Goal: Task Accomplishment & Management: Use online tool/utility

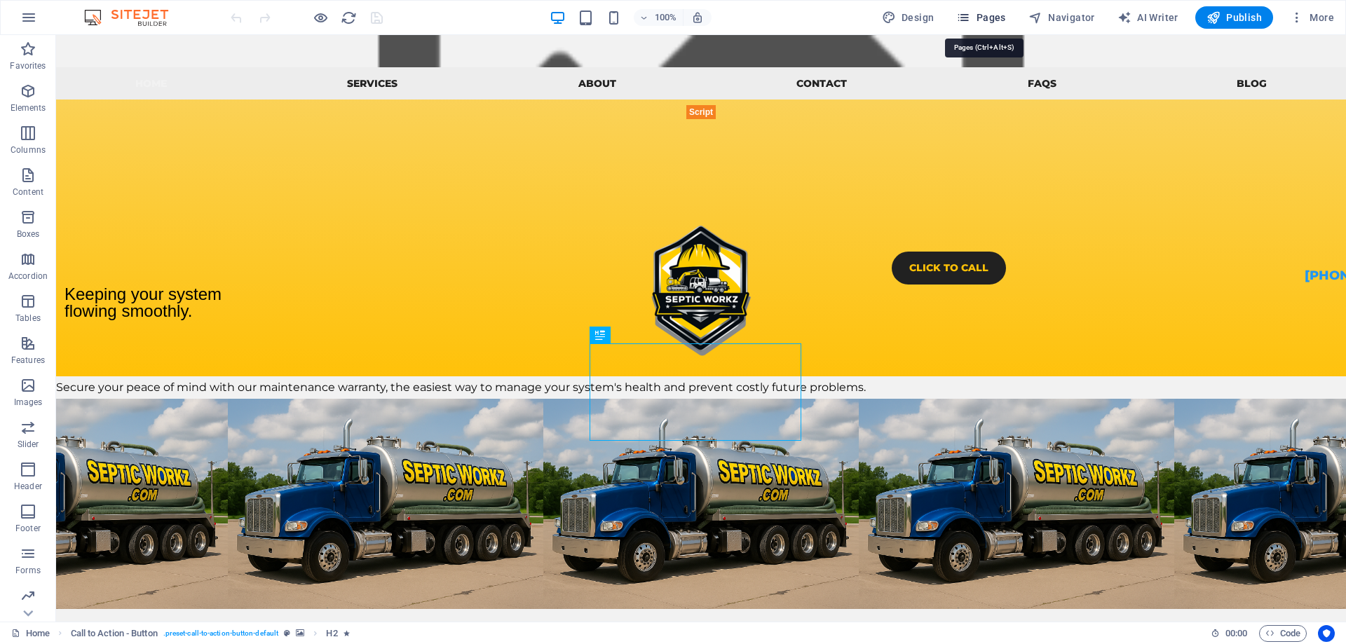
click at [994, 17] on span "Pages" at bounding box center [980, 18] width 49 height 14
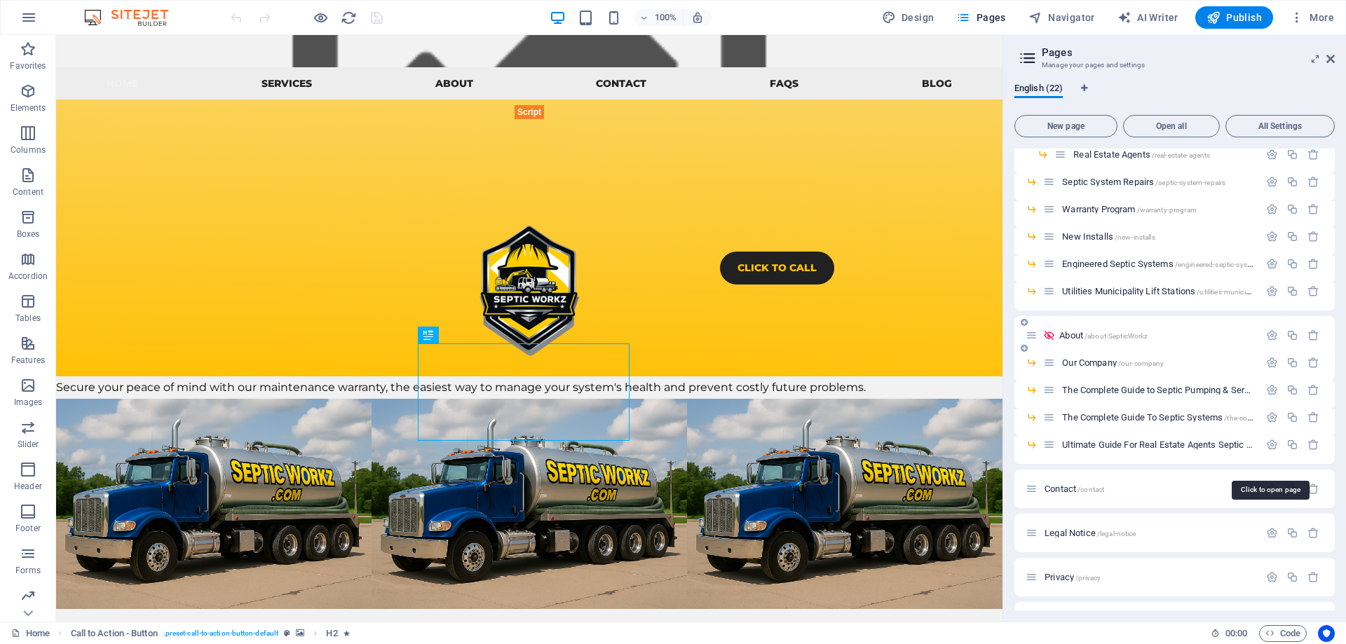
scroll to position [140, 0]
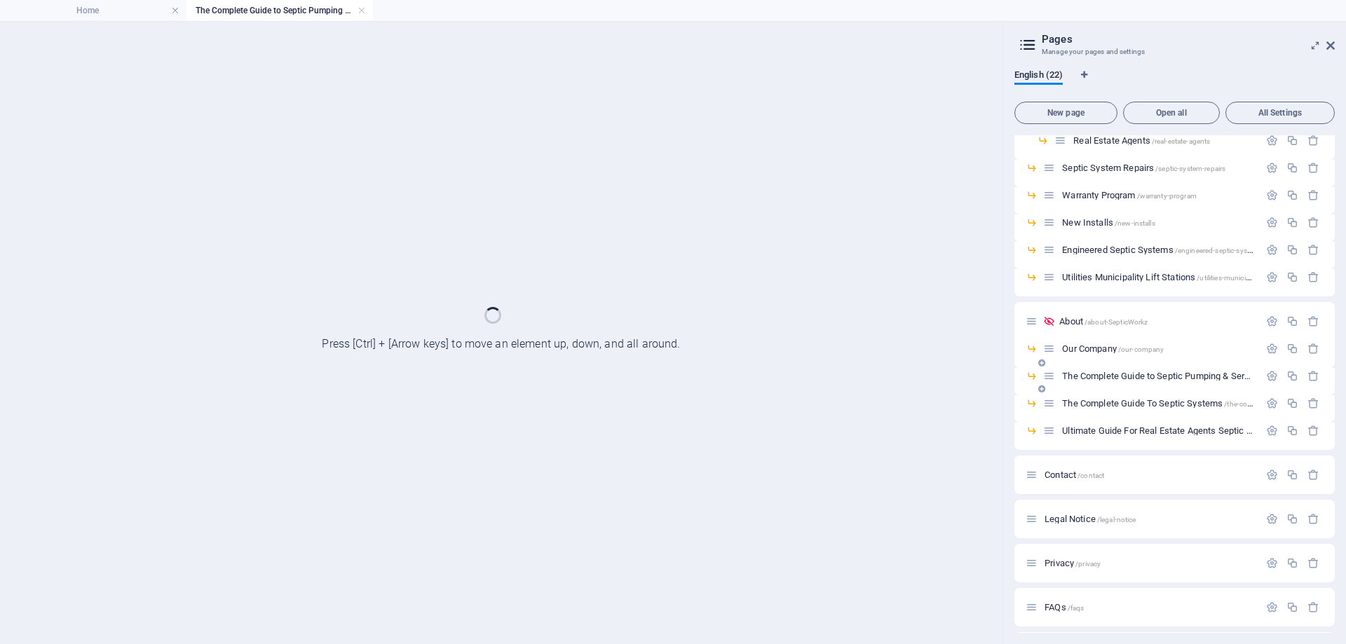
click at [1118, 391] on div "The Complete Guide to Septic Pumping & Services in [US_STATE]: Expert Solutions…" at bounding box center [1174, 381] width 320 height 27
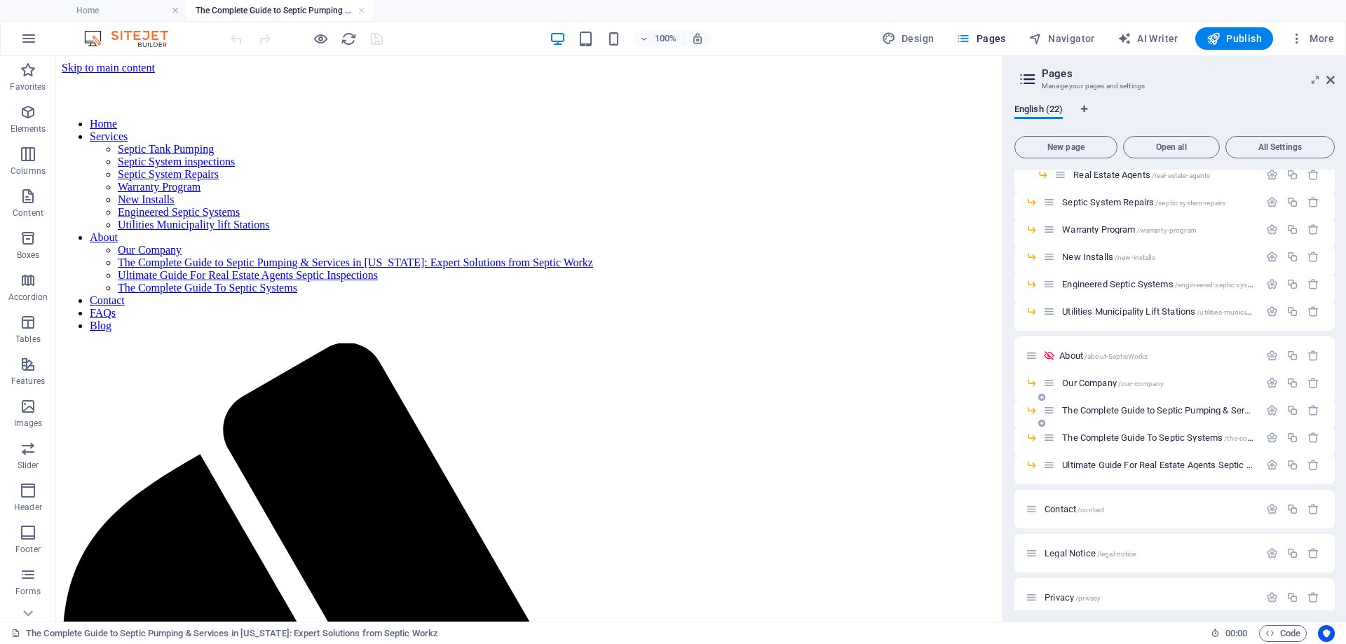
scroll to position [0, 0]
click at [1270, 412] on icon "button" at bounding box center [1272, 410] width 12 height 12
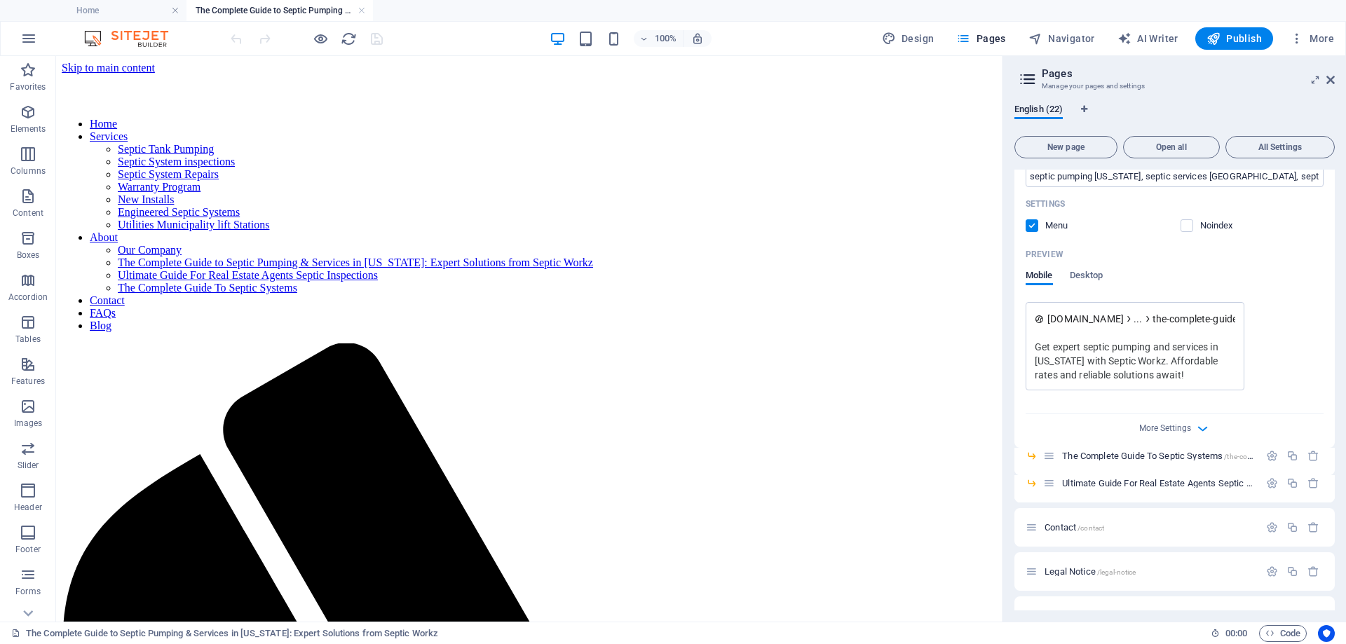
scroll to position [631, 0]
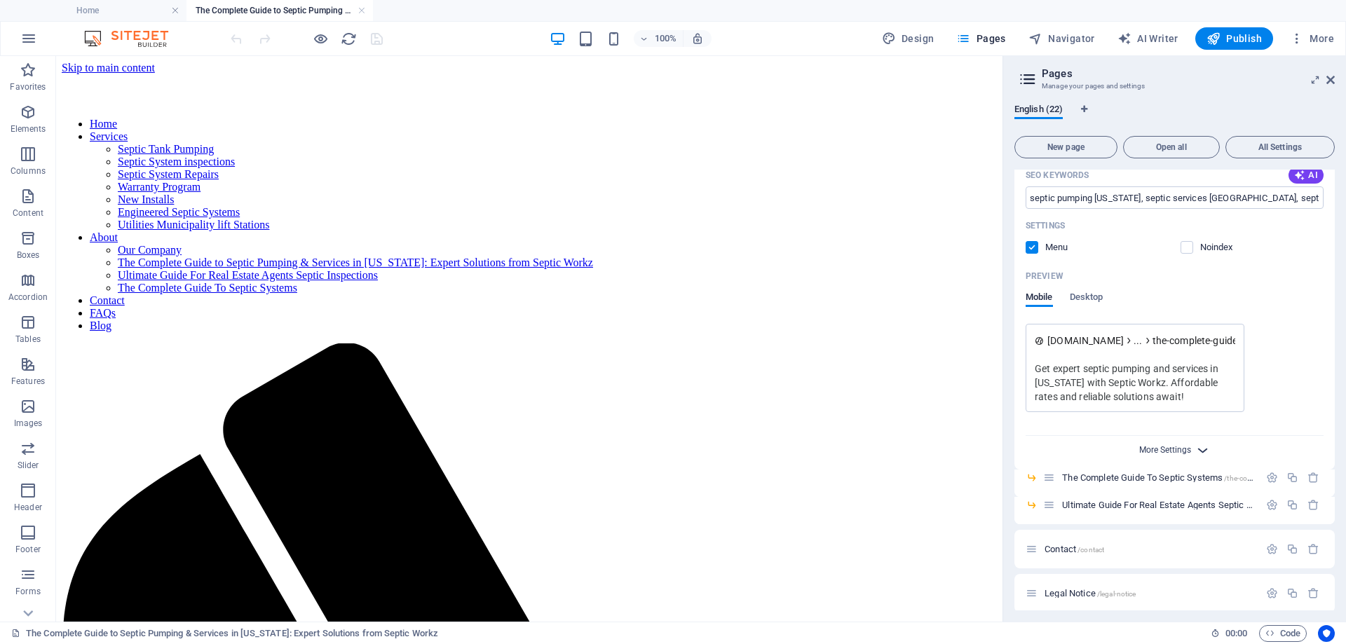
click at [1165, 449] on span "More Settings" at bounding box center [1165, 450] width 52 height 10
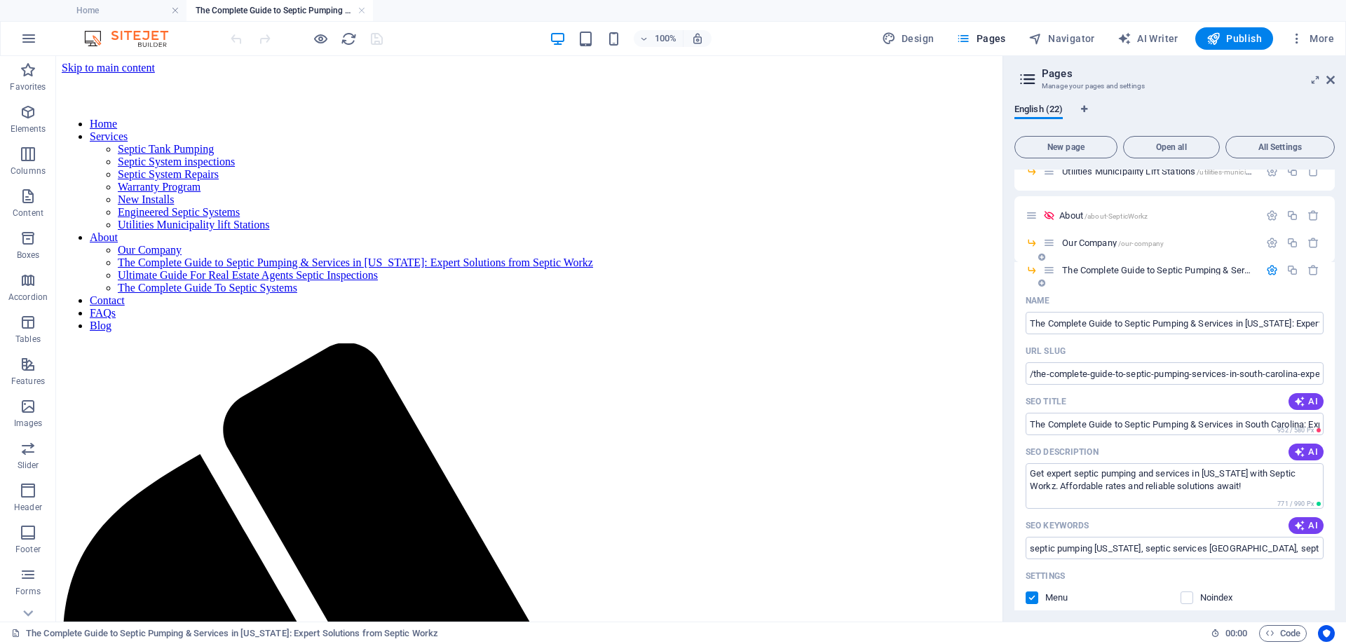
scroll to position [210, 0]
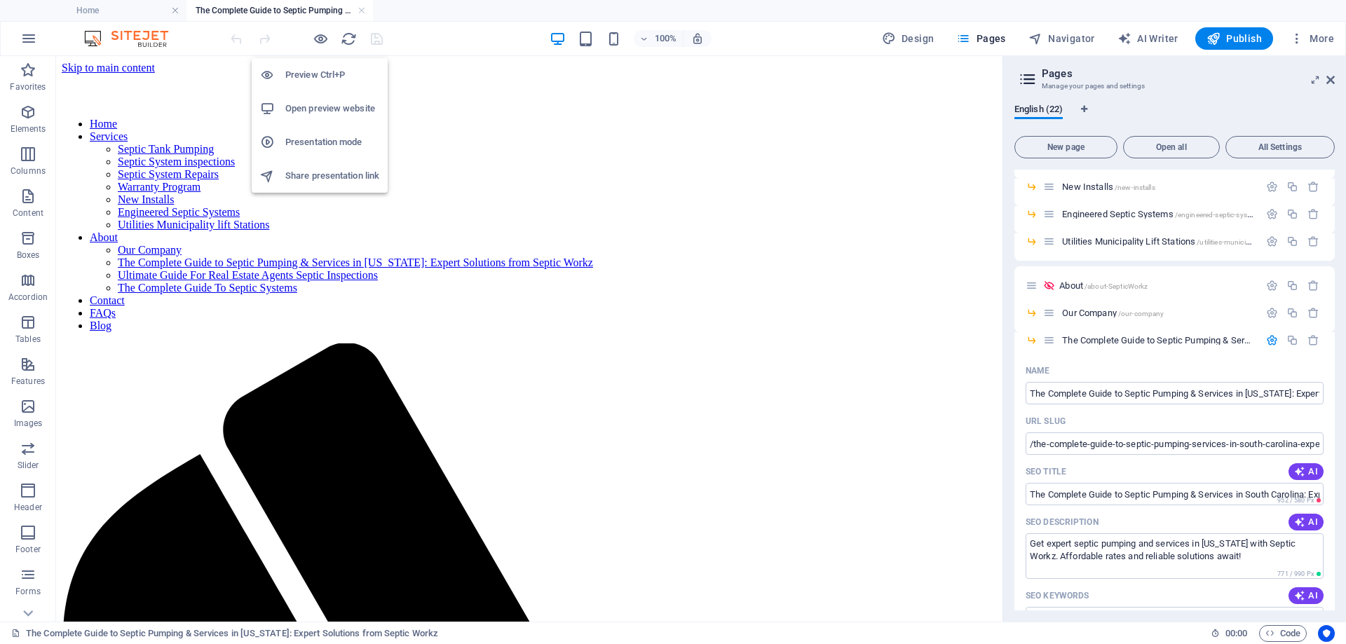
click at [321, 114] on h6 "Open preview website" at bounding box center [332, 108] width 94 height 17
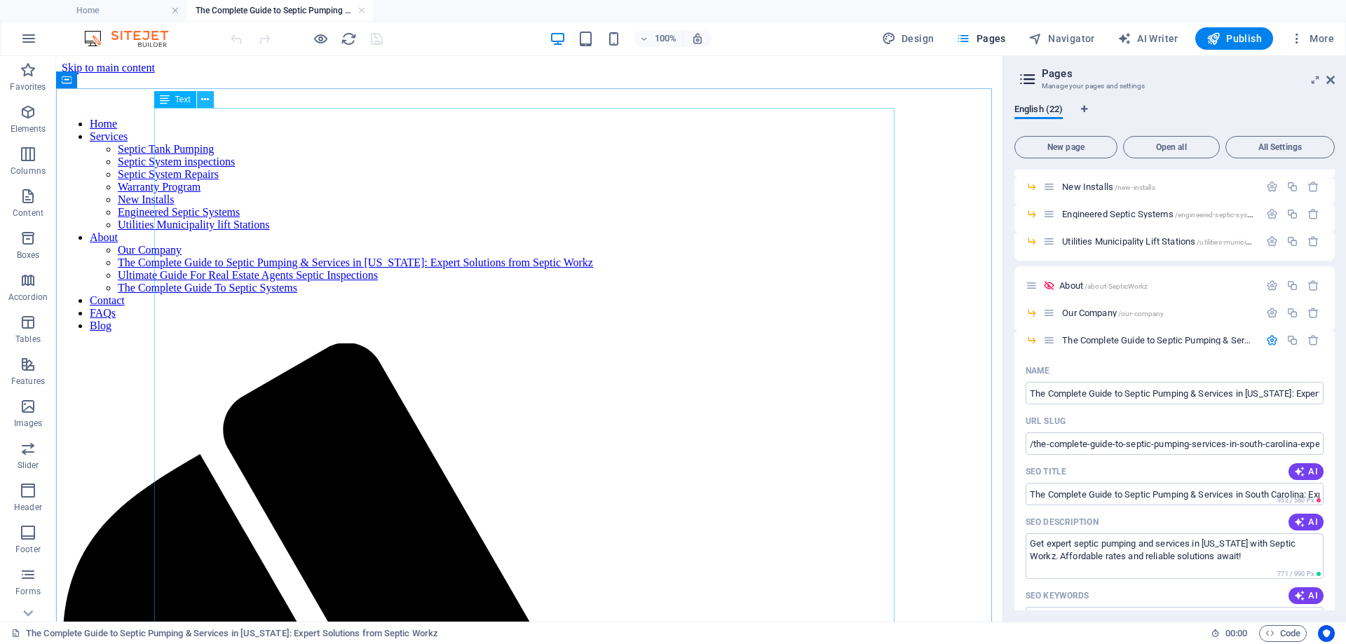
click at [208, 103] on icon at bounding box center [205, 100] width 8 height 15
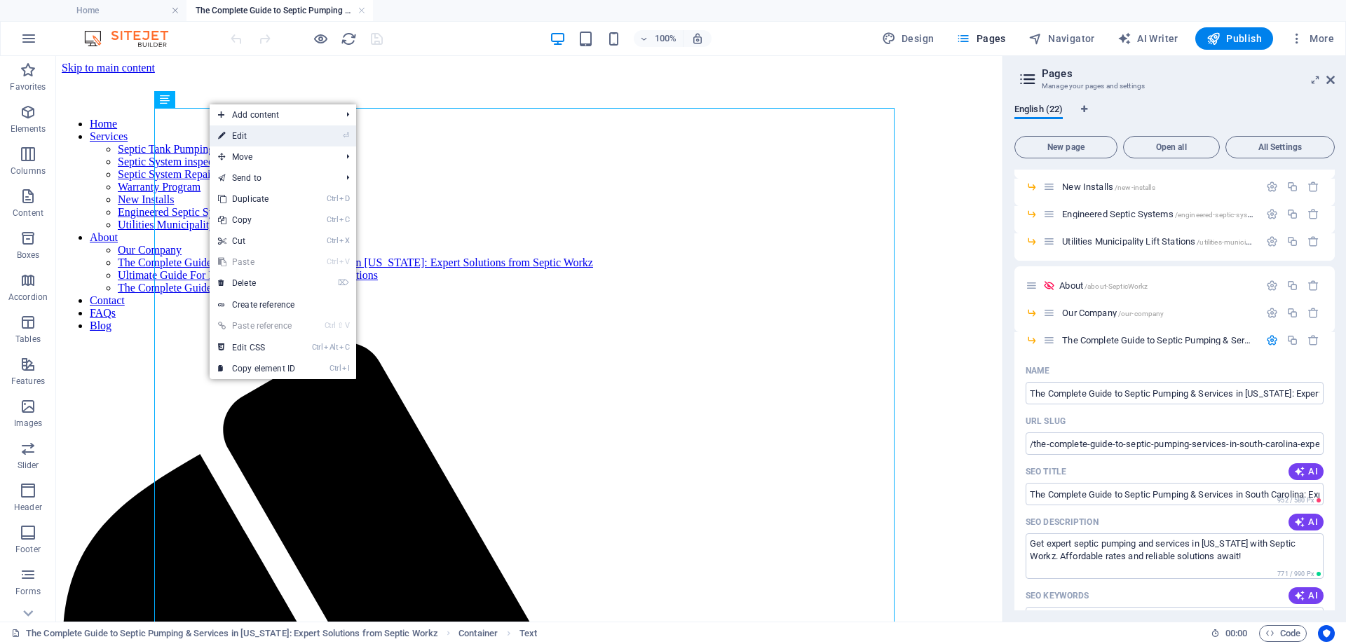
click at [260, 143] on link "⏎ Edit" at bounding box center [257, 135] width 94 height 21
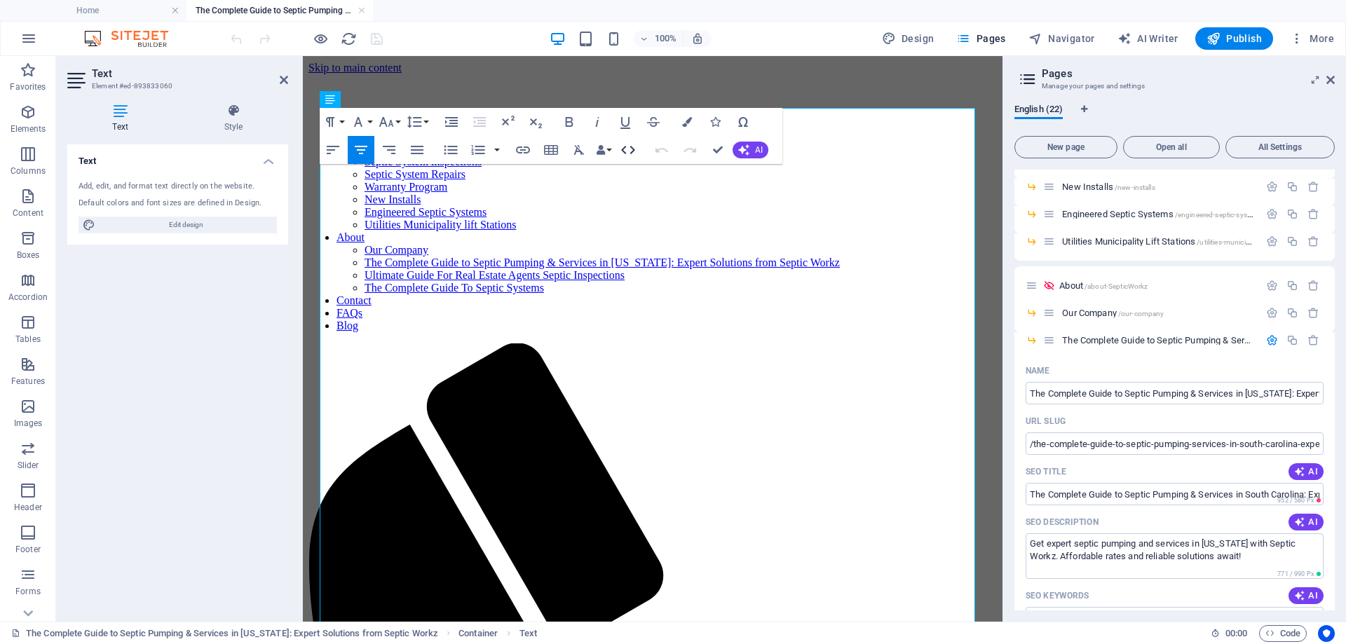
click at [630, 153] on icon "button" at bounding box center [627, 150] width 17 height 17
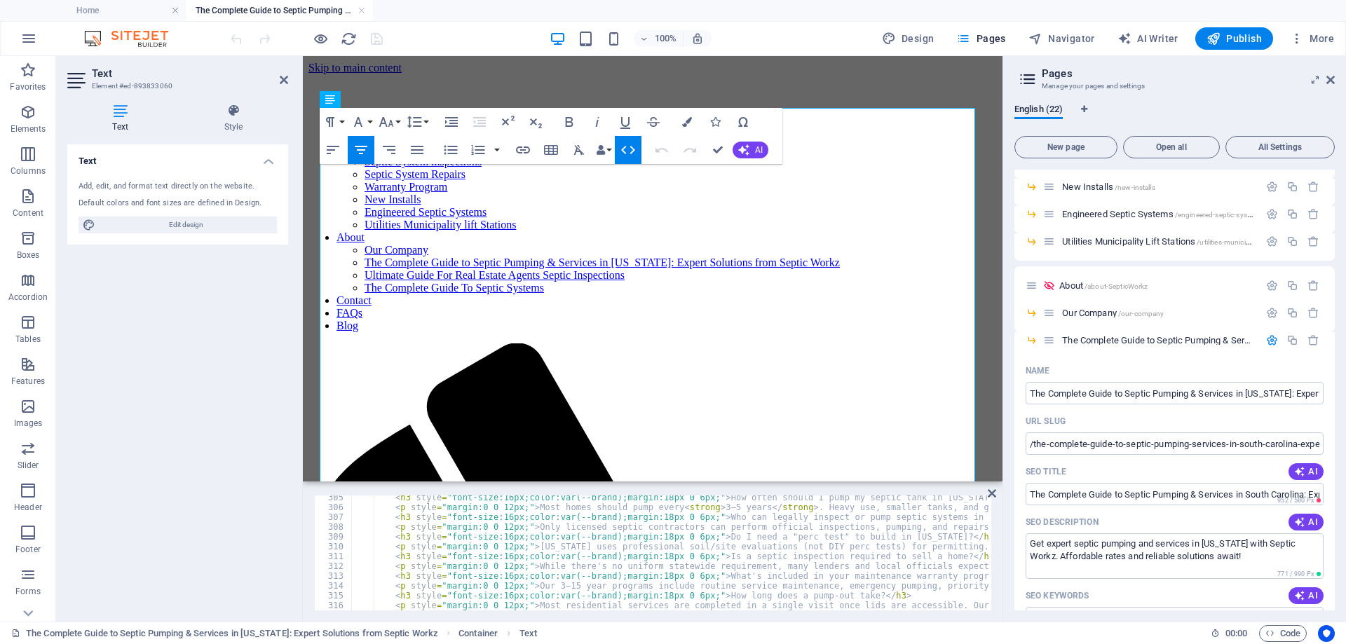
scroll to position [3292, 0]
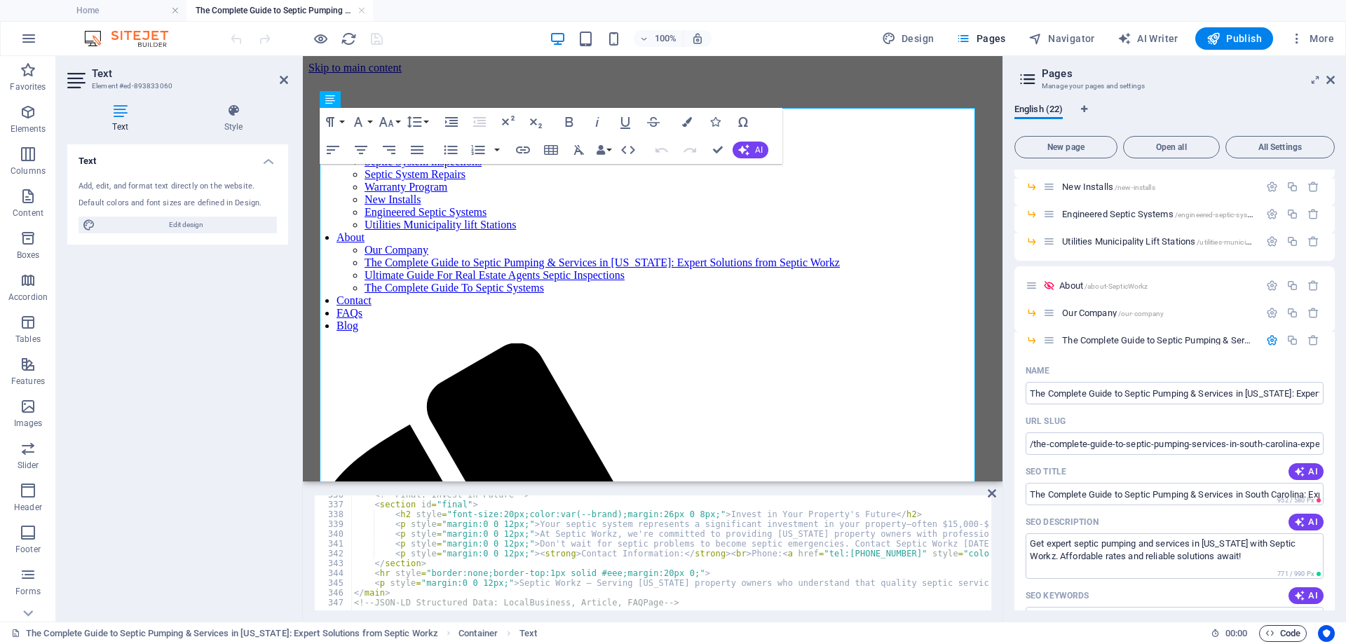
click at [1284, 638] on span "Code" at bounding box center [1282, 633] width 35 height 17
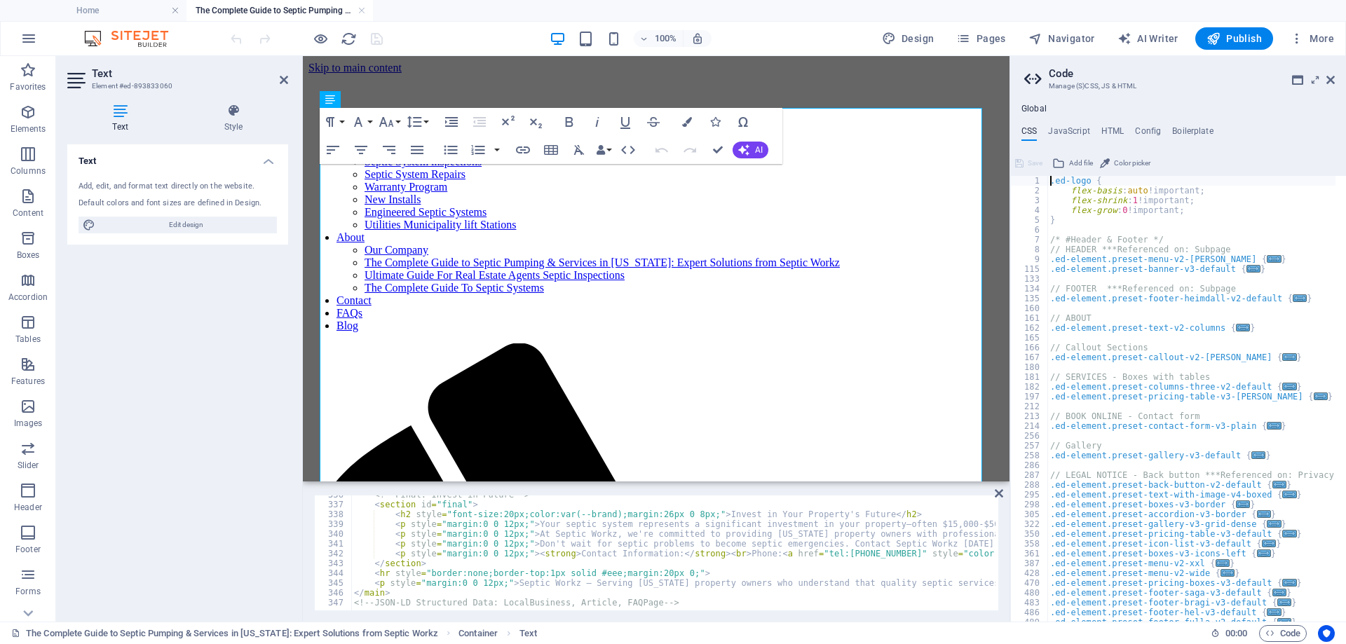
scroll to position [0, 0]
click at [1074, 126] on h4 "JavaScript" at bounding box center [1068, 133] width 41 height 15
type textarea "/* JS for preset "Menu V2" */"
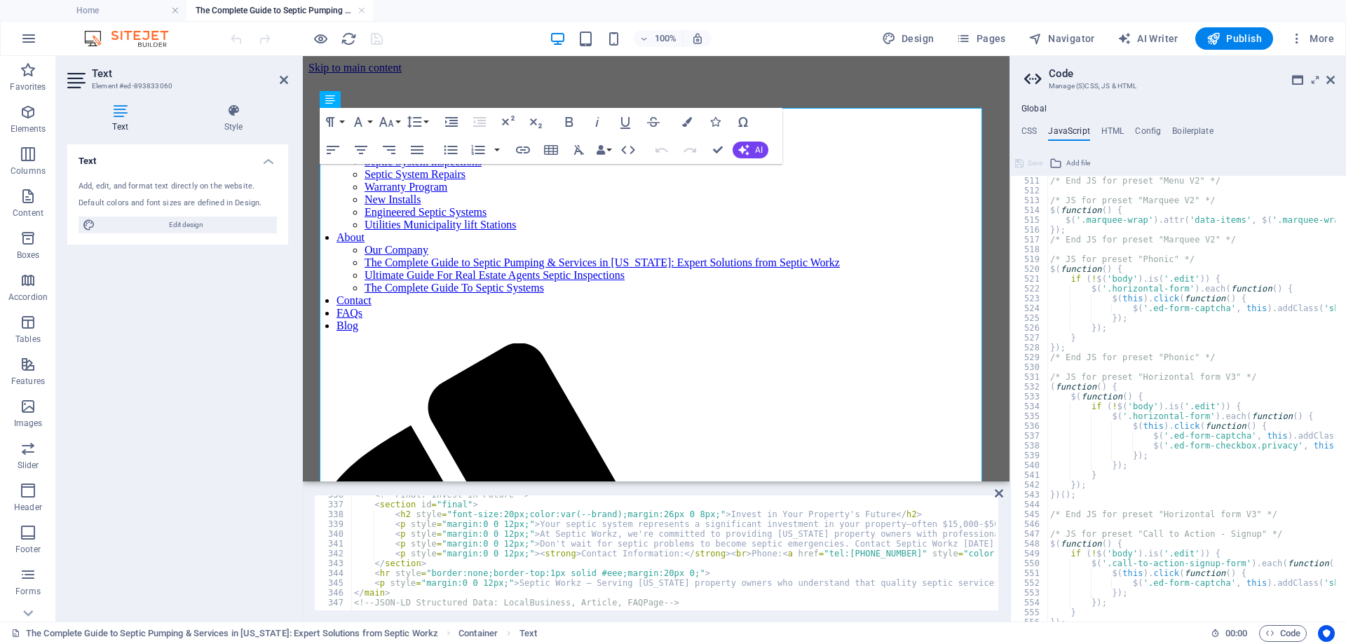
scroll to position [5030, 0]
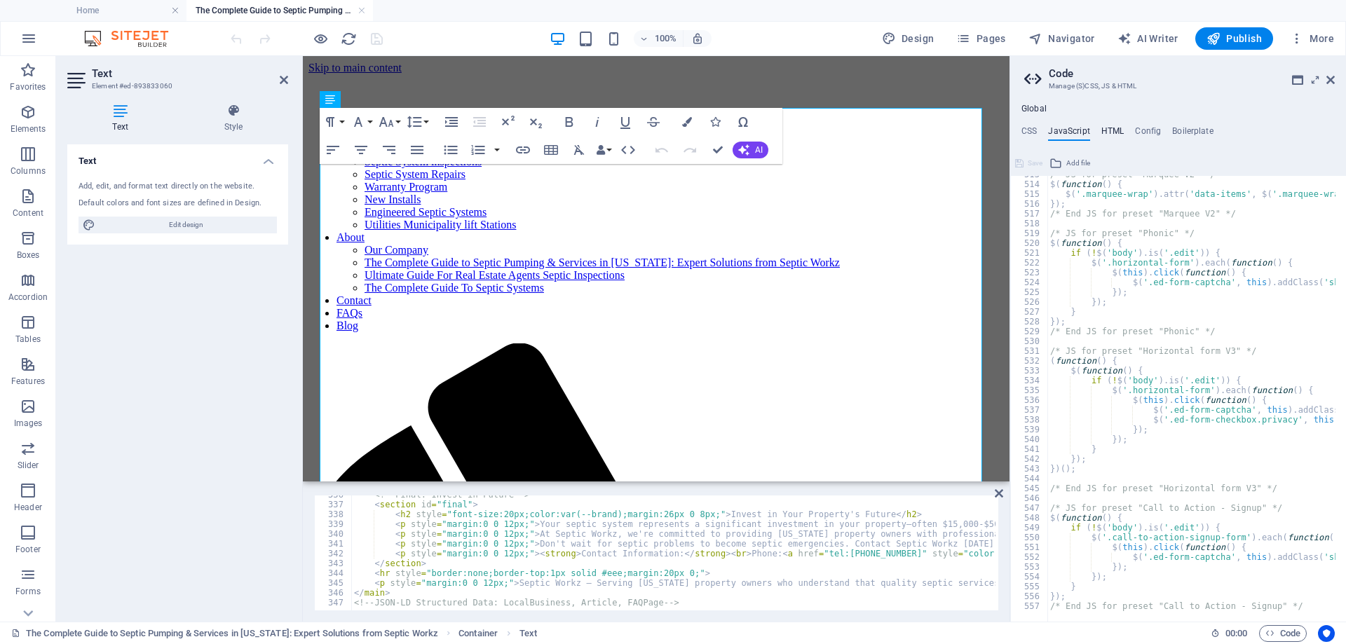
click at [1121, 130] on h4 "HTML" at bounding box center [1112, 133] width 23 height 15
type textarea "<a href="#main-content" class="wv-link-content button">Skip to main content</a>"
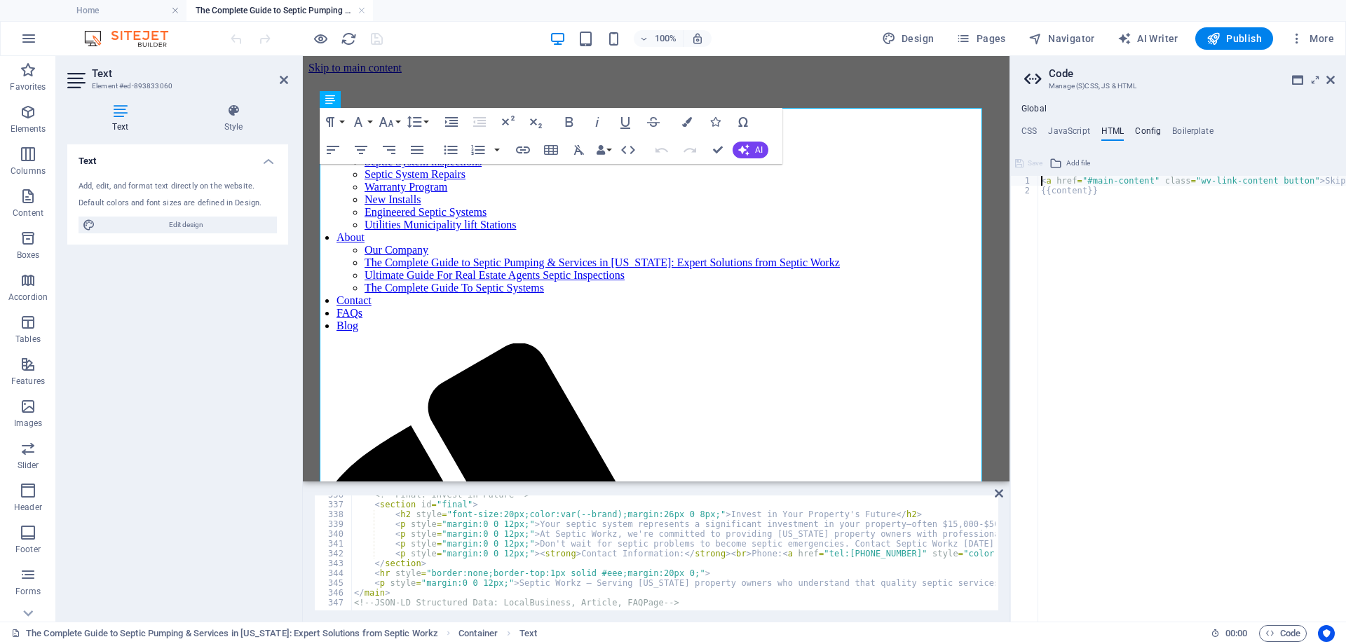
click at [1147, 130] on h4 "Config" at bounding box center [1148, 133] width 26 height 15
type textarea "$color-background: #f2f2f2;"
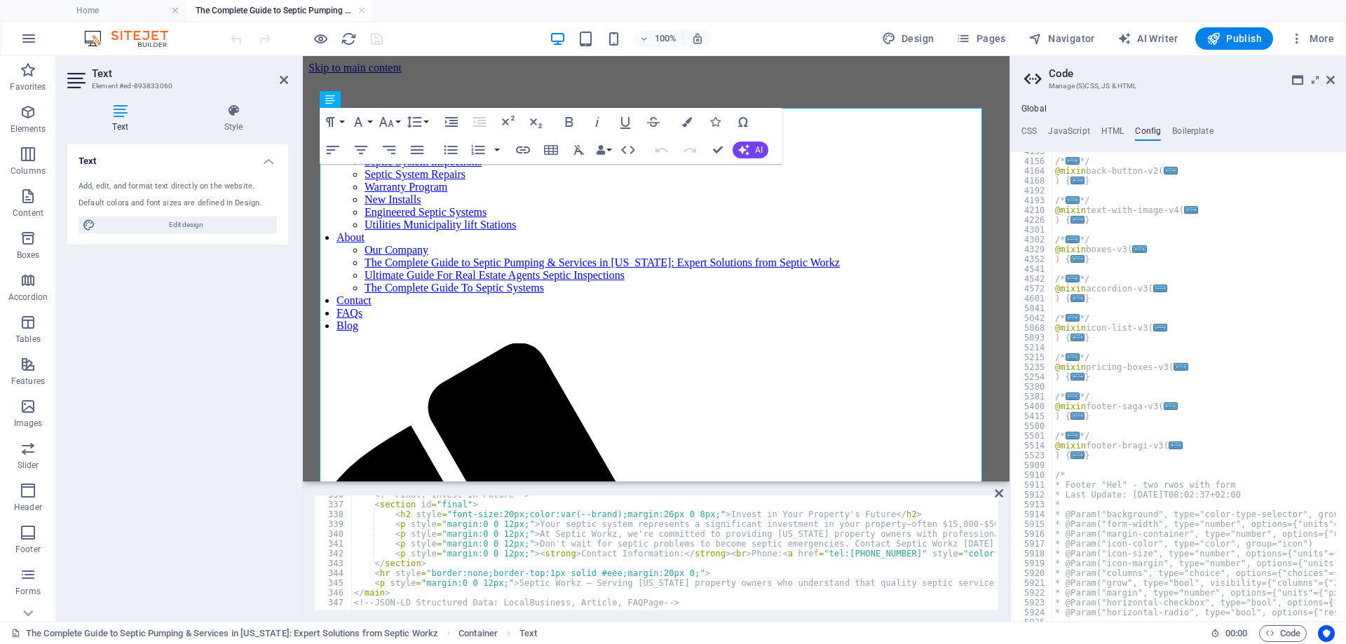
scroll to position [1556, 0]
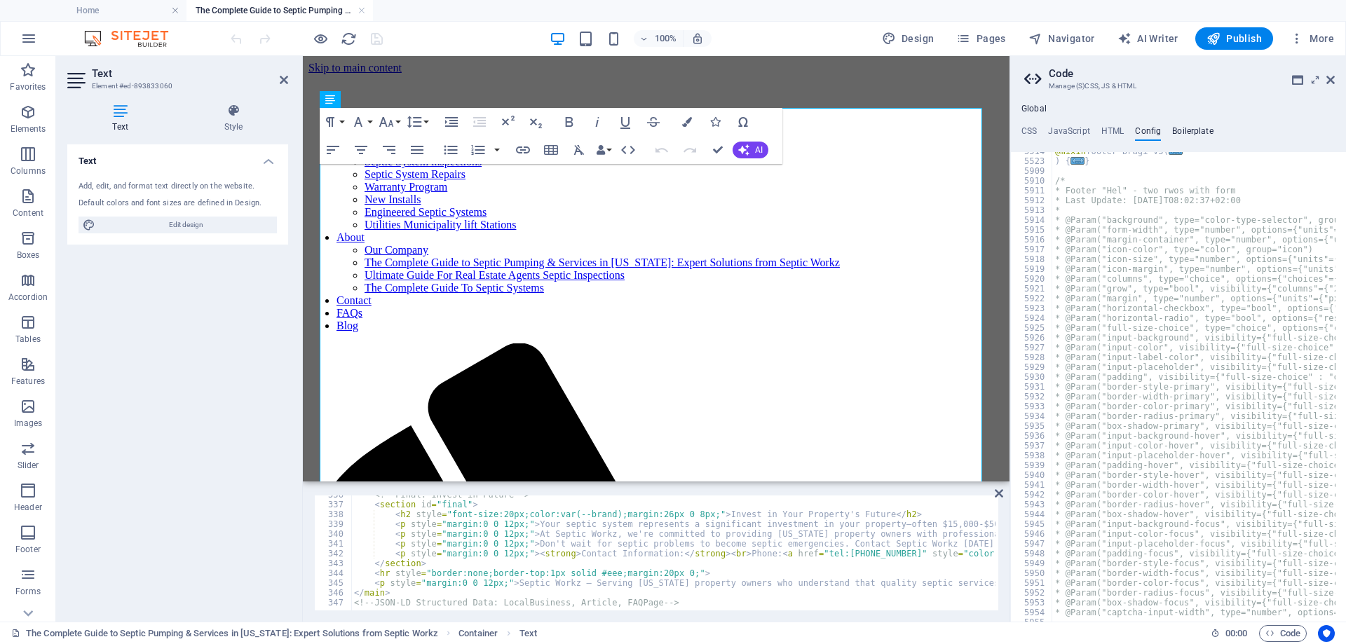
click at [1201, 131] on h4 "Boilerplate" at bounding box center [1192, 133] width 41 height 15
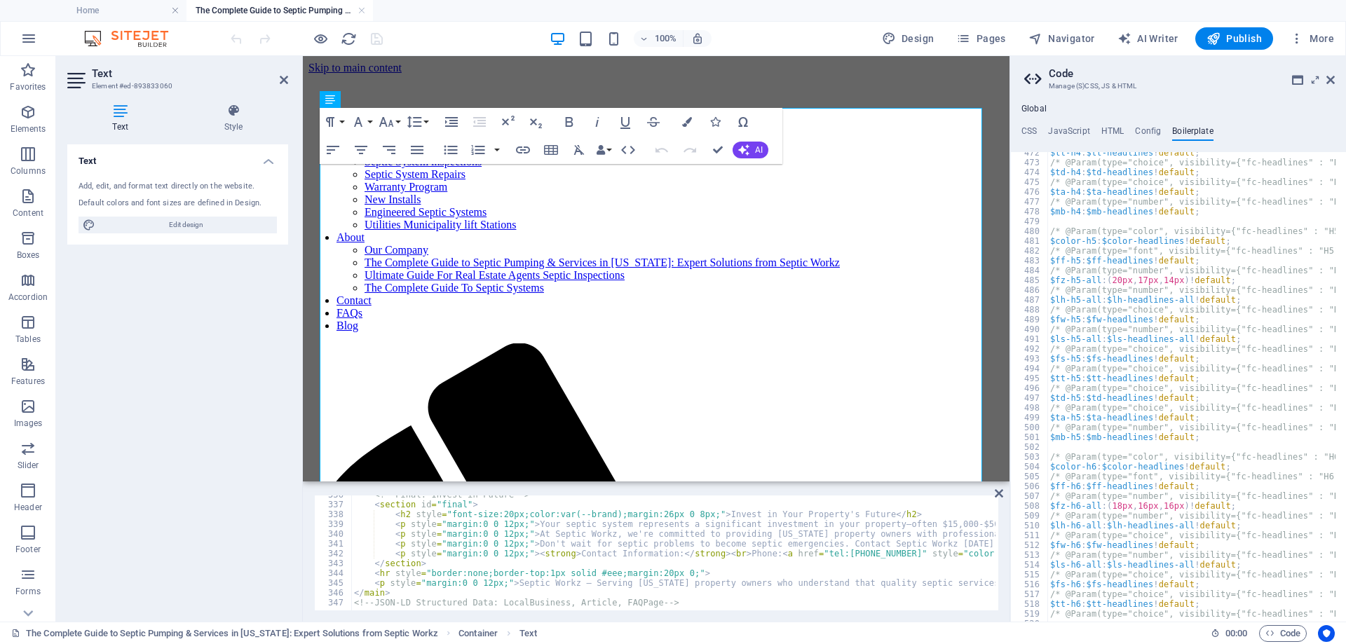
scroll to position [2959, 0]
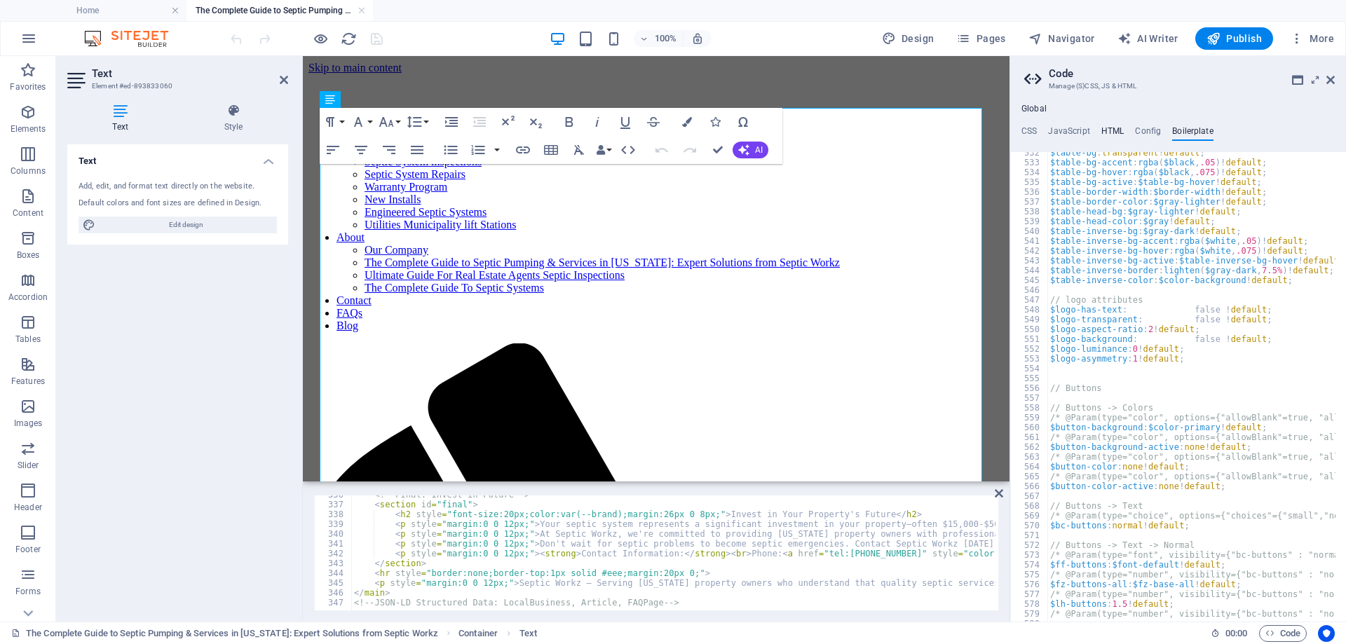
click at [1107, 131] on h4 "HTML" at bounding box center [1112, 133] width 23 height 15
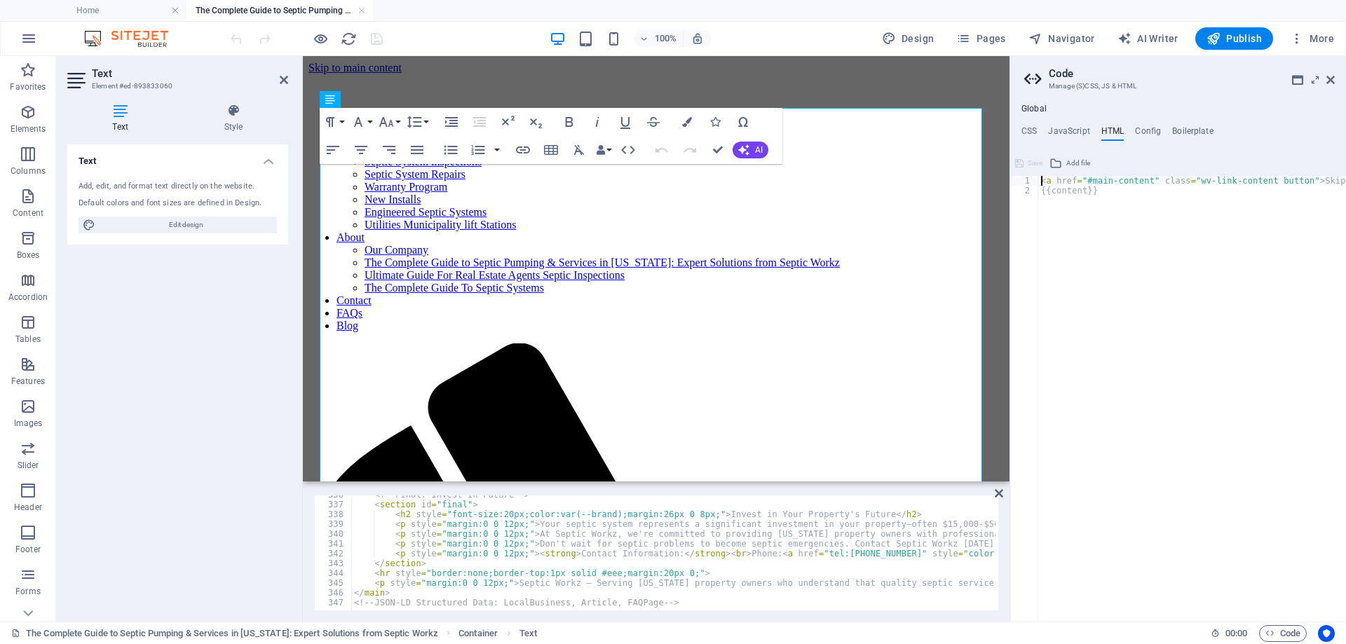
scroll to position [0, 0]
click at [284, 80] on icon at bounding box center [284, 79] width 8 height 11
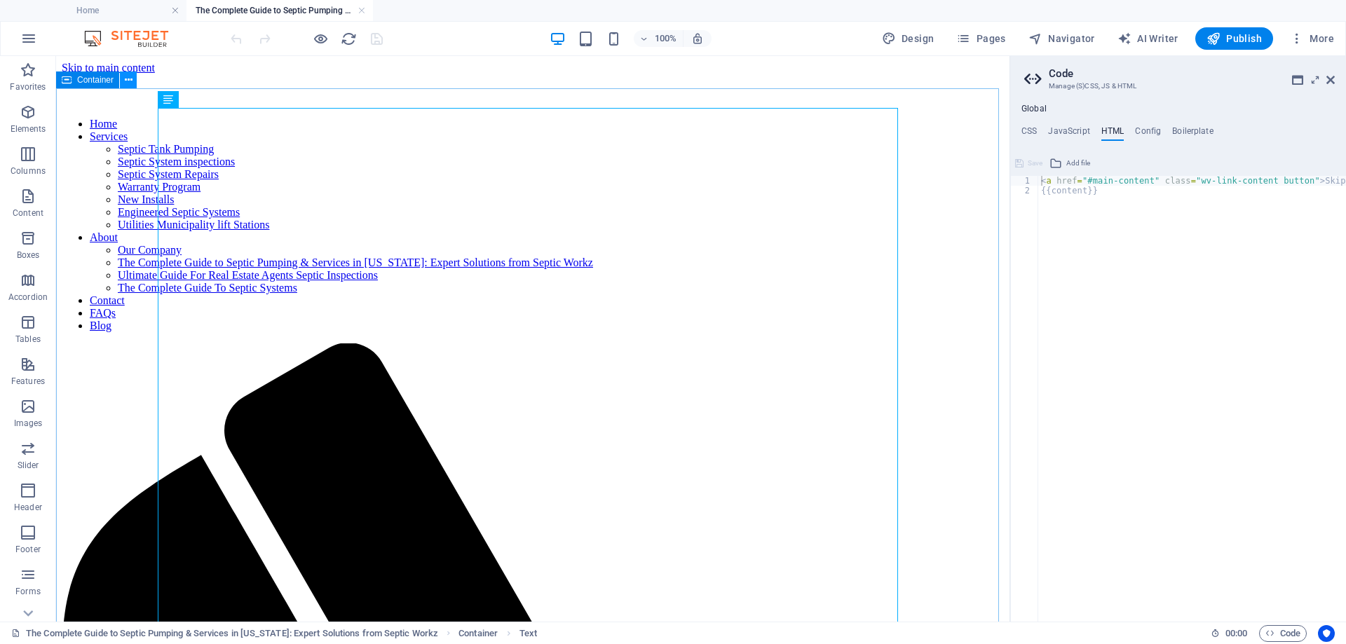
click at [128, 83] on icon at bounding box center [129, 80] width 8 height 15
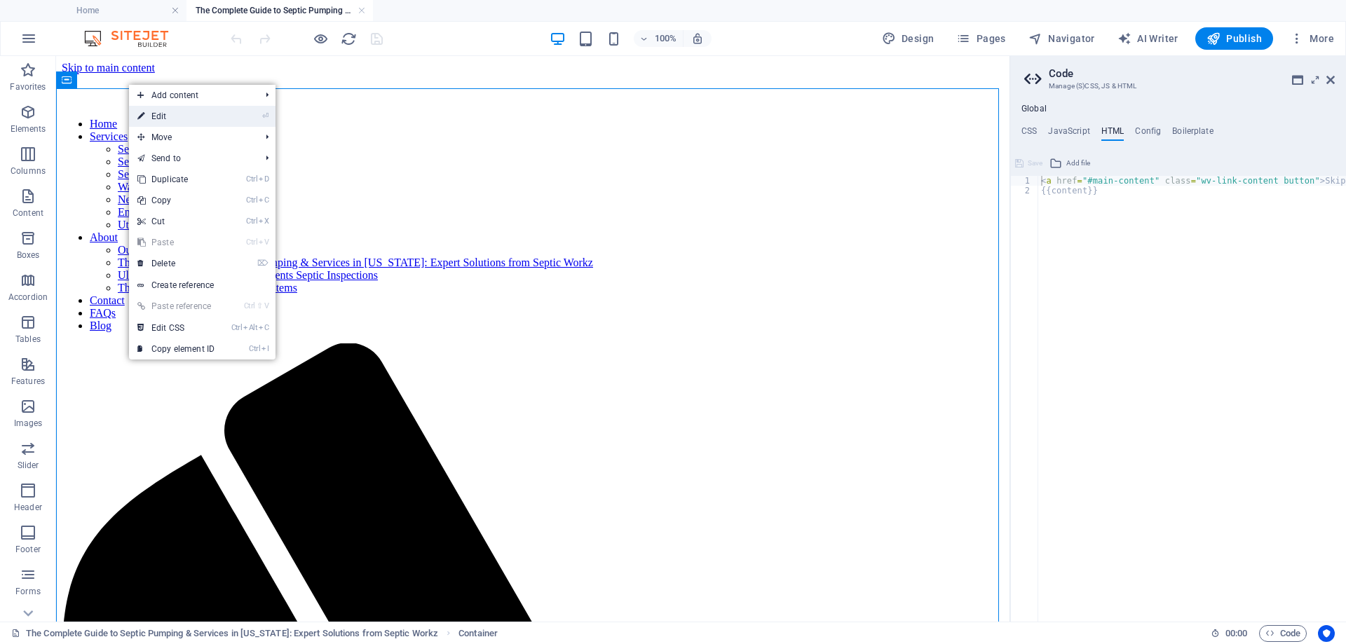
click at [142, 114] on icon at bounding box center [140, 116] width 7 height 21
select select "px"
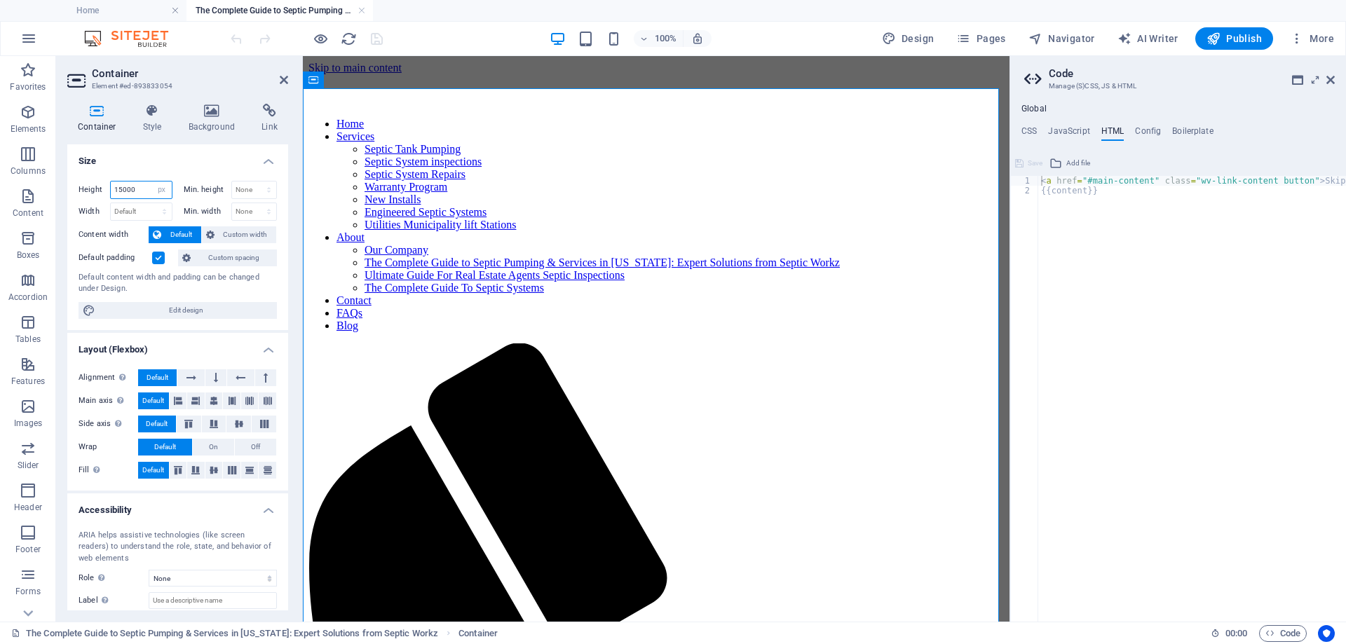
drag, startPoint x: 142, startPoint y: 189, endPoint x: 109, endPoint y: 189, distance: 33.6
click at [109, 189] on div "Height 15000 Default px rem % vh vw" at bounding box center [125, 190] width 94 height 18
click at [109, 189] on label "Height" at bounding box center [94, 190] width 32 height 8
click at [136, 189] on input "15000" at bounding box center [141, 190] width 61 height 17
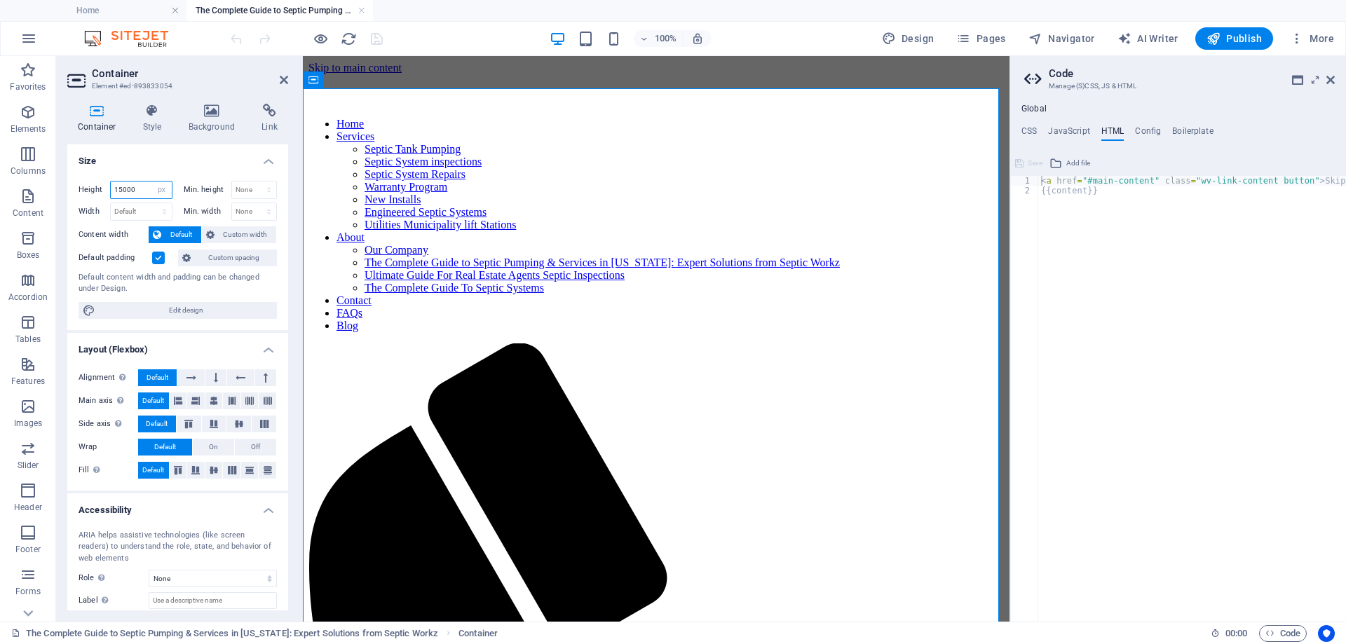
drag, startPoint x: 136, startPoint y: 189, endPoint x: 110, endPoint y: 190, distance: 25.9
click at [110, 190] on div "15000 Default px rem % vh vw" at bounding box center [141, 190] width 62 height 18
type input "8000"
click at [370, 38] on icon "save" at bounding box center [377, 39] width 16 height 16
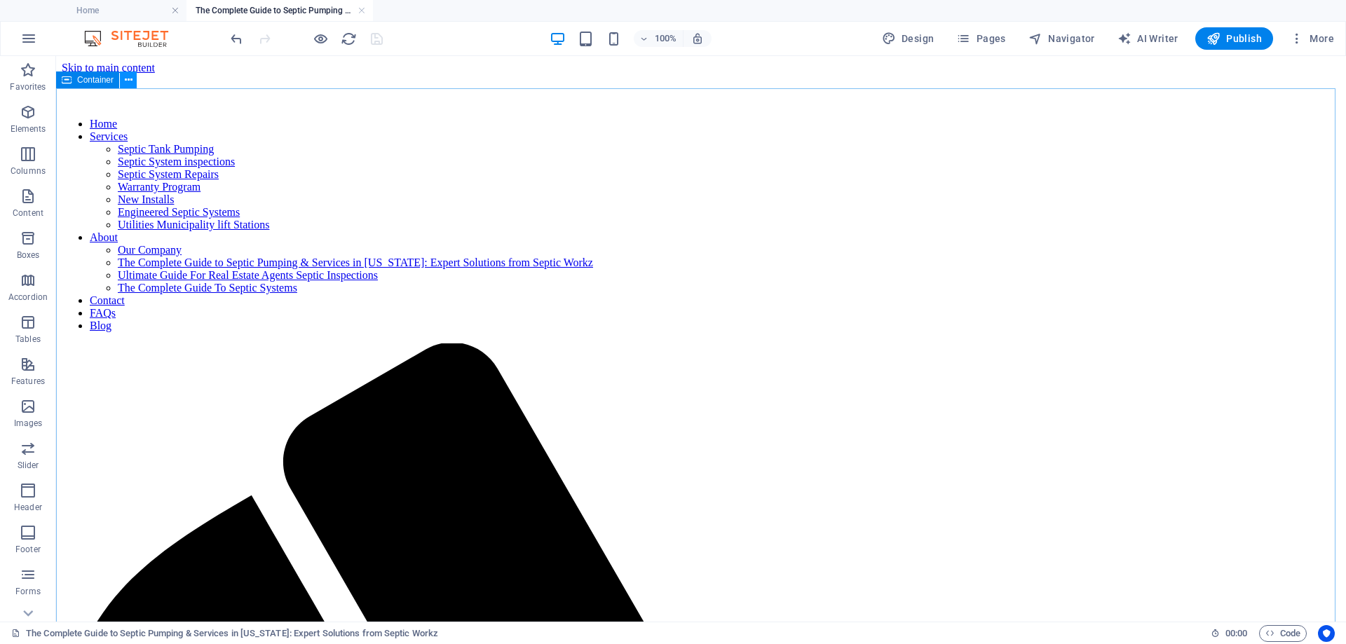
click at [130, 82] on icon at bounding box center [129, 80] width 8 height 15
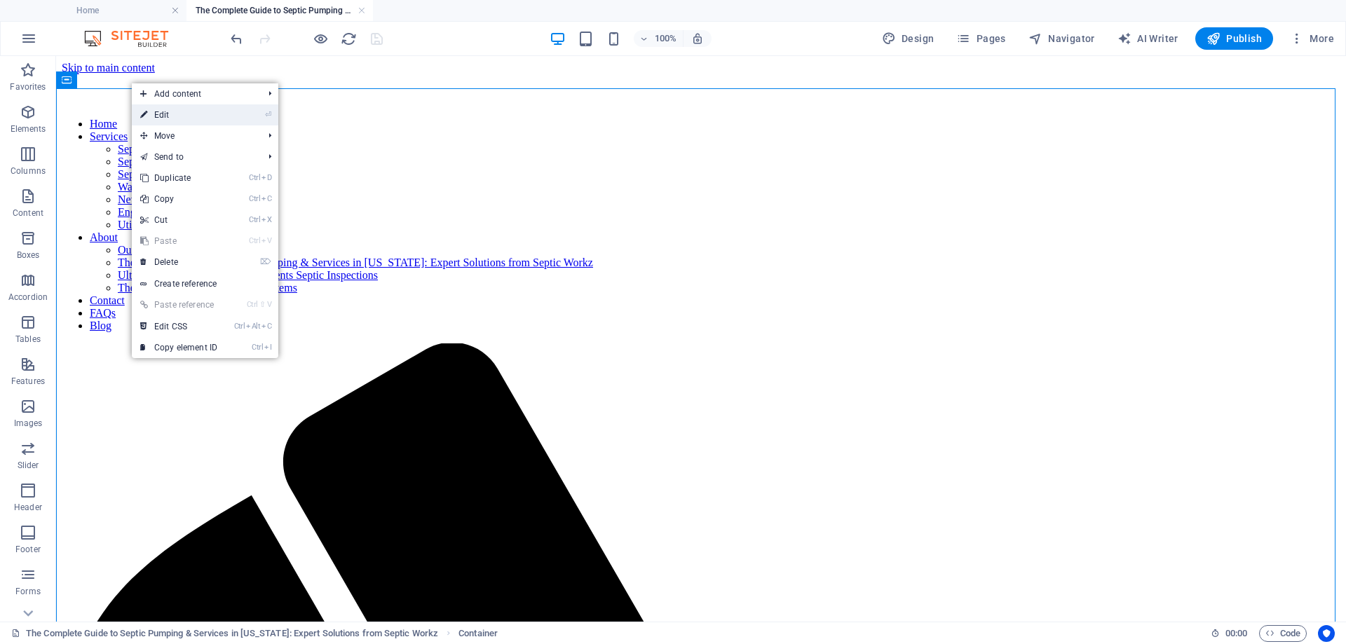
click at [192, 122] on link "⏎ Edit" at bounding box center [179, 114] width 94 height 21
select select "px"
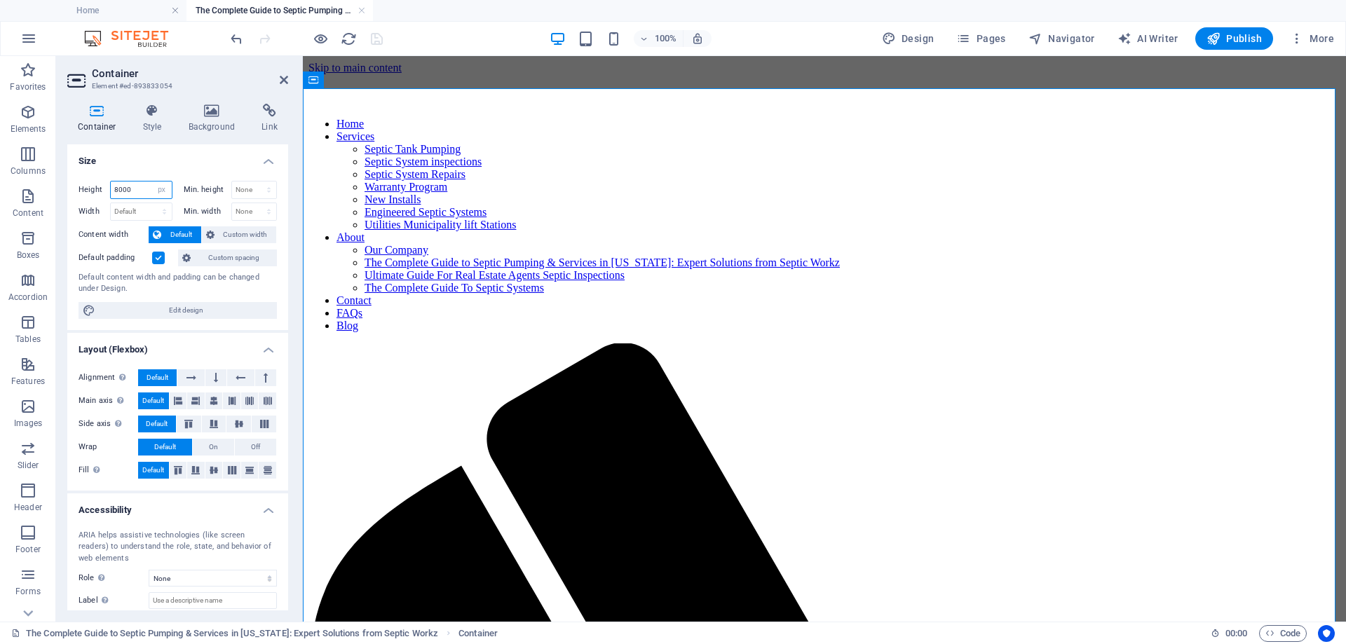
drag, startPoint x: 139, startPoint y: 187, endPoint x: 97, endPoint y: 187, distance: 42.0
click at [97, 187] on div "Height 8000 Default px rem % vh vw" at bounding box center [125, 190] width 94 height 18
click at [97, 187] on label "Height" at bounding box center [94, 190] width 32 height 8
type input "6000"
click at [376, 41] on icon "save" at bounding box center [377, 39] width 16 height 16
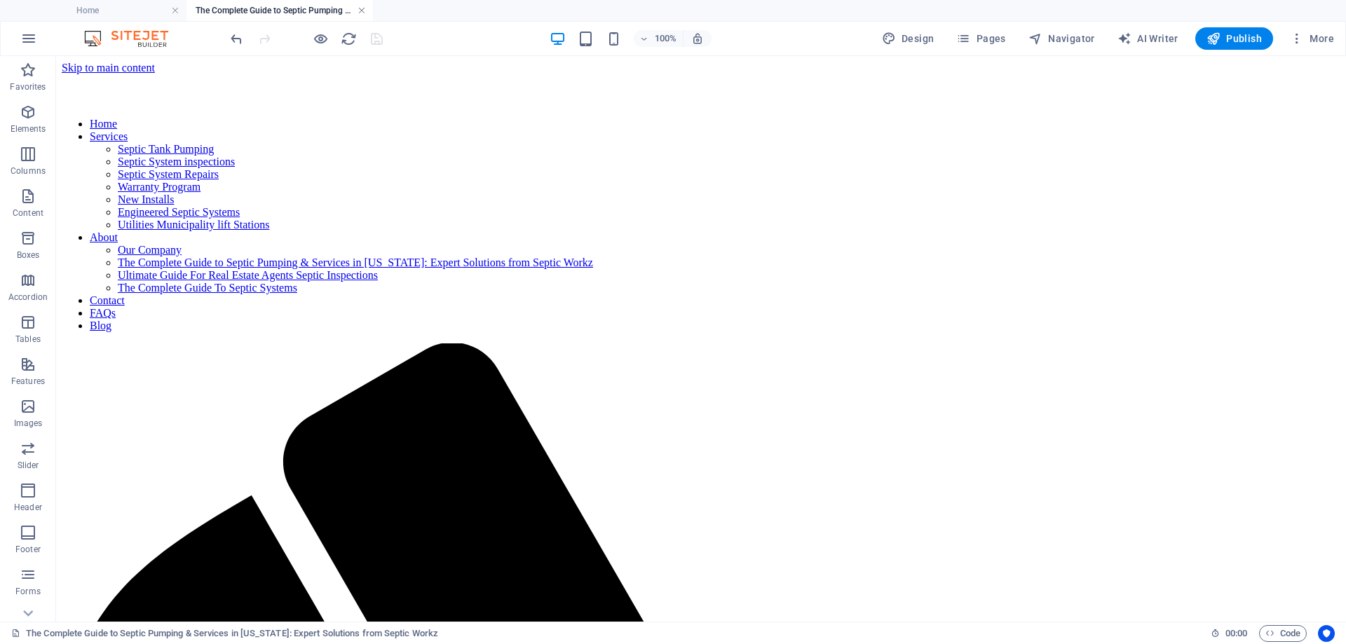
click at [360, 11] on link at bounding box center [361, 10] width 8 height 13
